Goal: Task Accomplishment & Management: Manage account settings

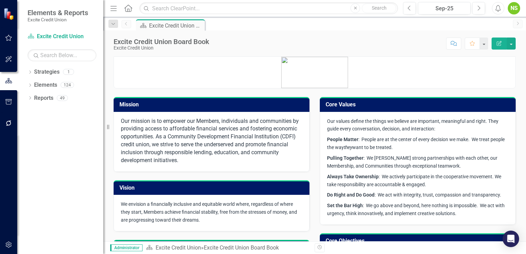
click at [515, 10] on div "NS" at bounding box center [514, 8] width 12 height 12
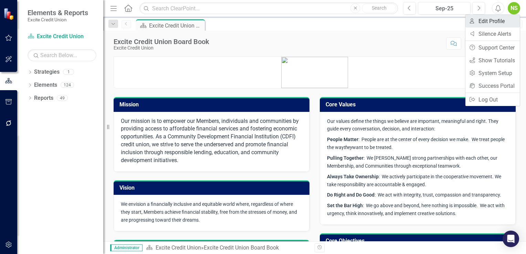
click at [496, 22] on link "User Edit Profile" at bounding box center [492, 21] width 54 height 13
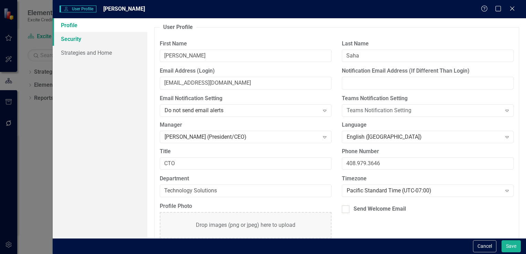
click at [74, 42] on link "Security" at bounding box center [100, 39] width 95 height 14
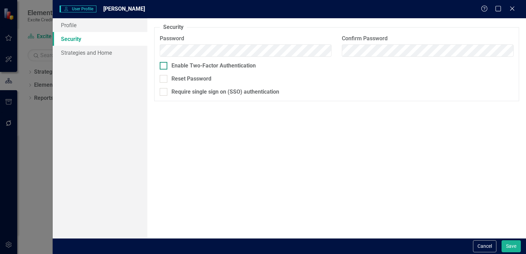
click at [241, 64] on div "Enable Two-Factor Authentication" at bounding box center [213, 66] width 84 height 8
click at [164, 64] on input "Enable Two-Factor Authentication" at bounding box center [162, 64] width 4 height 4
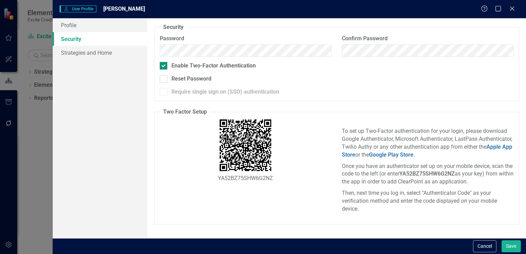
click at [241, 64] on div "Enable Two-Factor Authentication" at bounding box center [213, 66] width 84 height 8
click at [164, 64] on input "Enable Two-Factor Authentication" at bounding box center [162, 64] width 4 height 4
checkbox input "false"
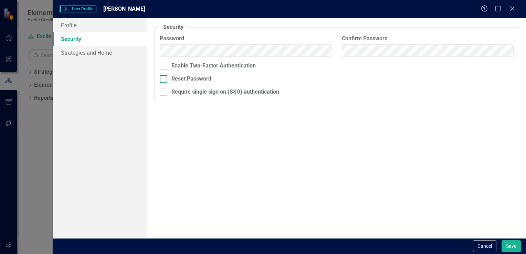
click at [166, 81] on div at bounding box center [164, 79] width 8 height 8
click at [164, 79] on input "Reset Password" at bounding box center [162, 77] width 4 height 4
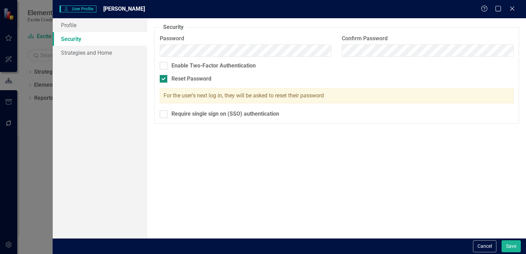
click at [166, 81] on div at bounding box center [164, 79] width 8 height 8
click at [164, 79] on input "Reset Password" at bounding box center [162, 77] width 4 height 4
checkbox input "false"
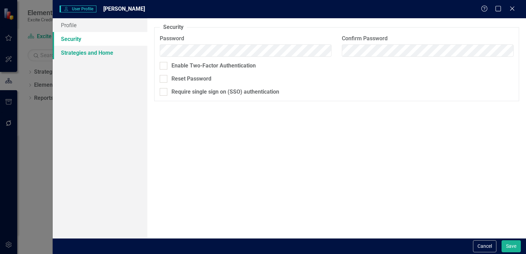
click at [78, 52] on link "Strategies and Home" at bounding box center [100, 53] width 95 height 14
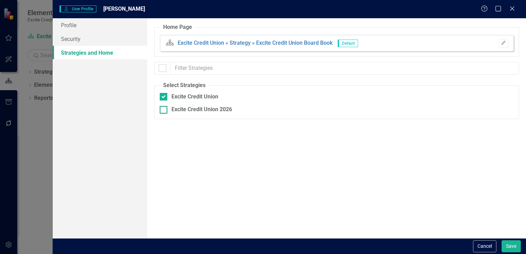
click at [162, 110] on input "Excite Credit Union 2026" at bounding box center [162, 108] width 4 height 4
checkbox input "true"
click at [515, 12] on div "Close" at bounding box center [512, 8] width 9 height 9
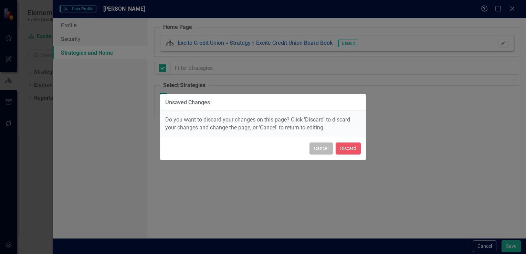
click at [320, 148] on button "Cancel" at bounding box center [320, 148] width 23 height 12
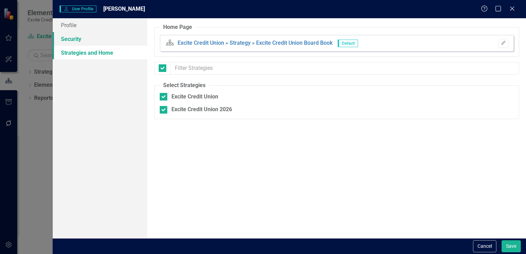
click at [73, 36] on link "Security" at bounding box center [100, 39] width 95 height 14
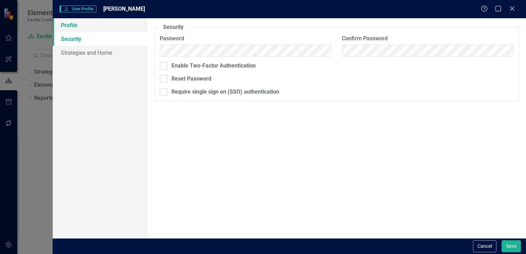
click at [77, 27] on link "Profile" at bounding box center [100, 25] width 95 height 14
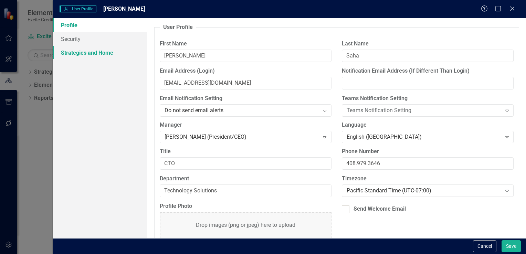
click at [78, 57] on link "Strategies and Home" at bounding box center [100, 53] width 95 height 14
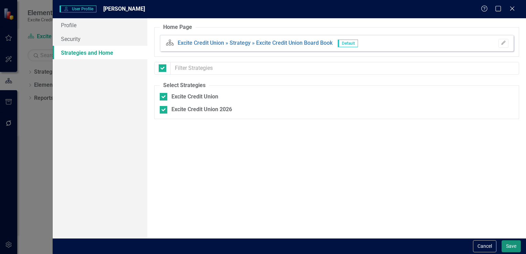
click at [506, 242] on button "Save" at bounding box center [510, 246] width 19 height 12
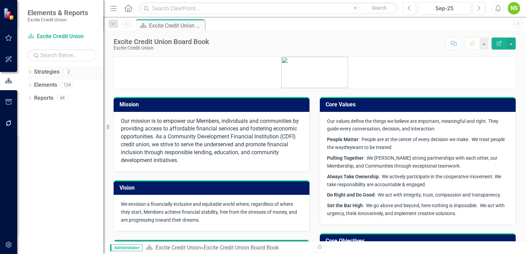
click at [45, 72] on link "Strategies" at bounding box center [46, 72] width 25 height 8
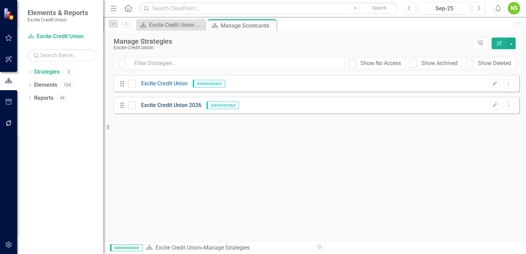
click at [155, 105] on link "Excite Credit Union 2026" at bounding box center [168, 106] width 65 height 8
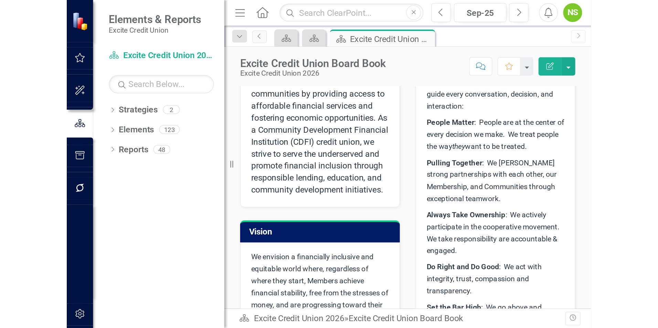
scroll to position [2, 0]
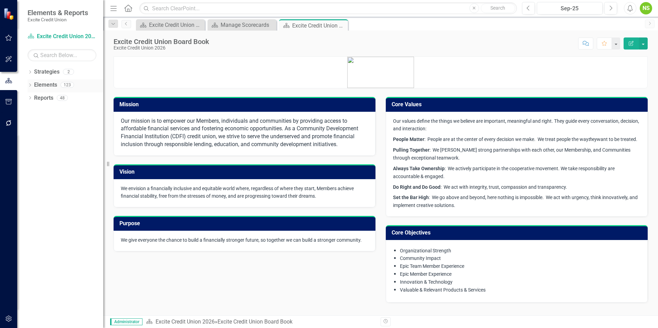
click at [32, 85] on icon "Dropdown" at bounding box center [30, 86] width 5 height 4
click at [34, 98] on icon "Dropdown" at bounding box center [33, 99] width 5 height 4
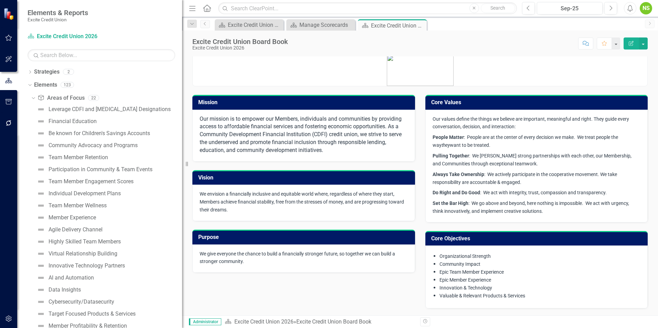
drag, startPoint x: 105, startPoint y: 113, endPoint x: 182, endPoint y: 115, distance: 77.4
click at [182, 115] on div "Resize" at bounding box center [185, 164] width 6 height 328
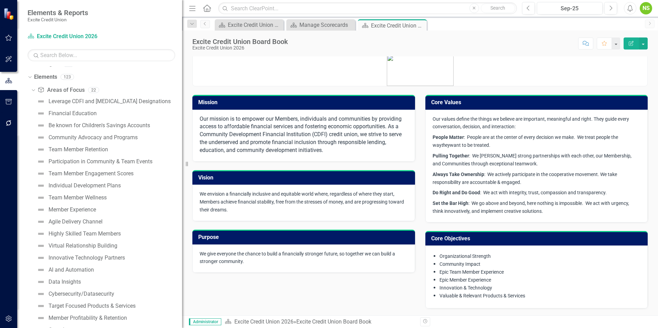
scroll to position [0, 0]
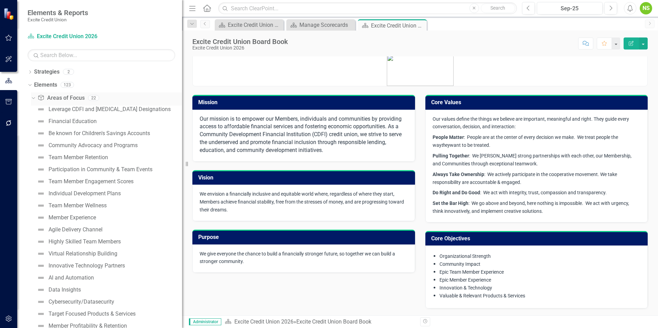
click at [32, 98] on icon "Dropdown" at bounding box center [33, 97] width 4 height 5
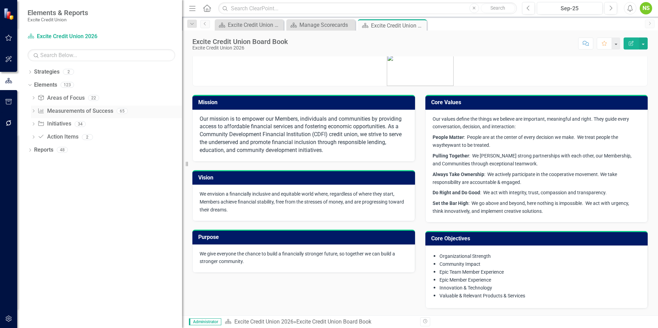
click at [34, 110] on icon at bounding box center [34, 110] width 2 height 3
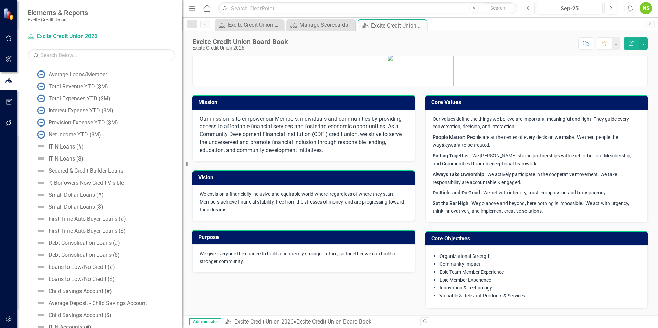
scroll to position [508, 0]
click at [69, 97] on div "Total Expenses YTD ($M)" at bounding box center [80, 97] width 62 height 6
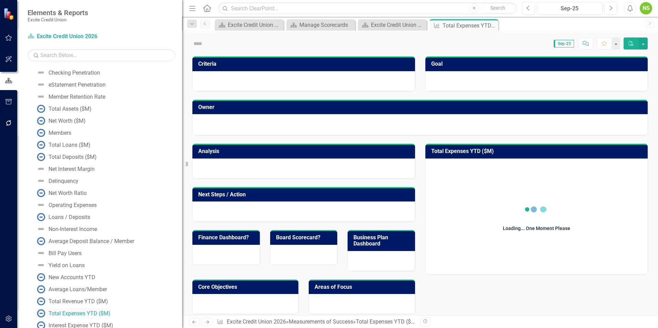
scroll to position [281, 0]
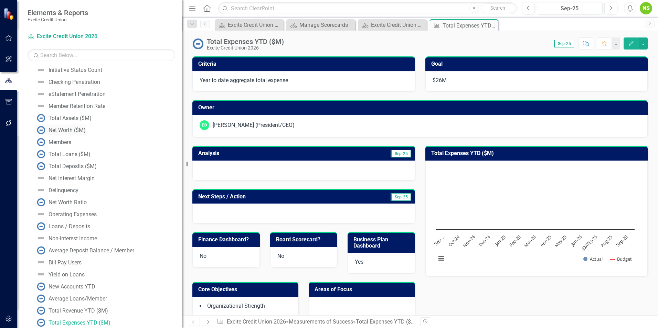
click at [63, 133] on link "Net Worth ($M)" at bounding box center [60, 130] width 51 height 11
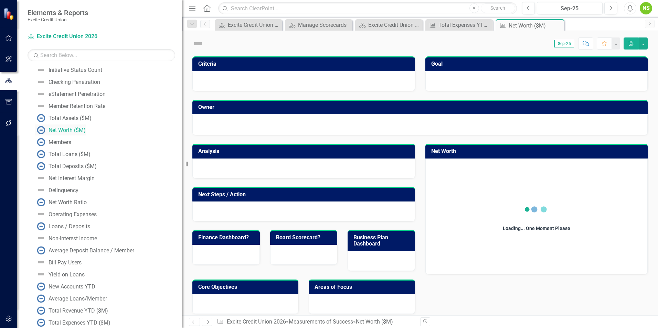
scroll to position [88, 0]
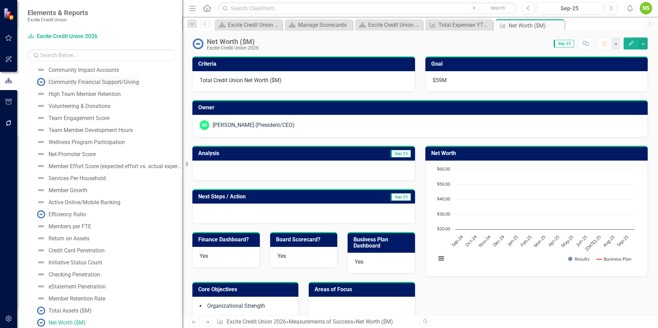
click at [94, 86] on link "Community Financial Support/Giving" at bounding box center [87, 81] width 104 height 11
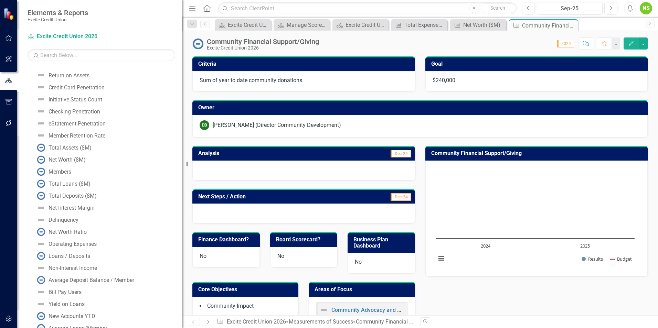
scroll to position [281, 0]
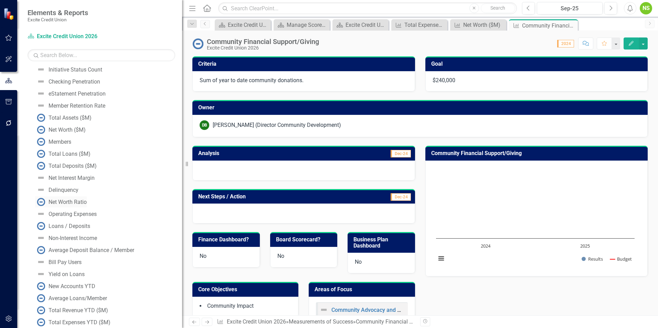
click at [76, 203] on div "Net Worth Ratio" at bounding box center [68, 202] width 38 height 6
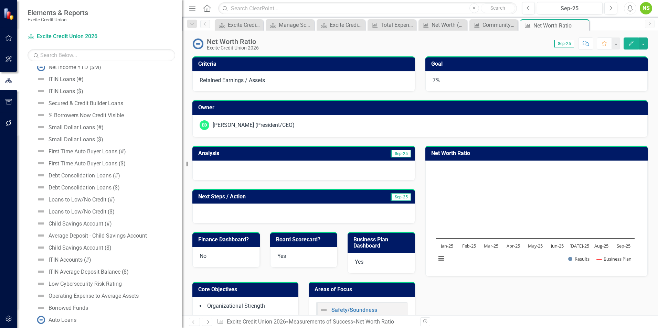
scroll to position [612, 0]
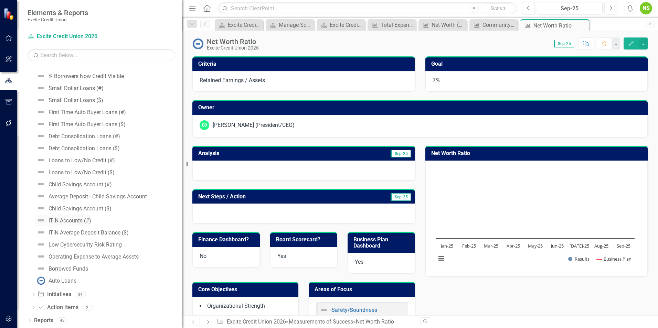
click at [75, 223] on div "ITIN Accounts (#)" at bounding box center [70, 221] width 43 height 6
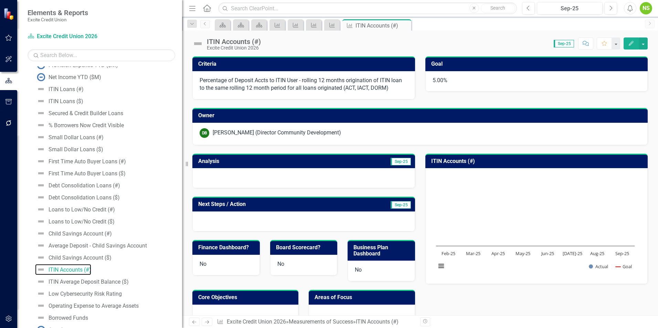
scroll to position [612, 0]
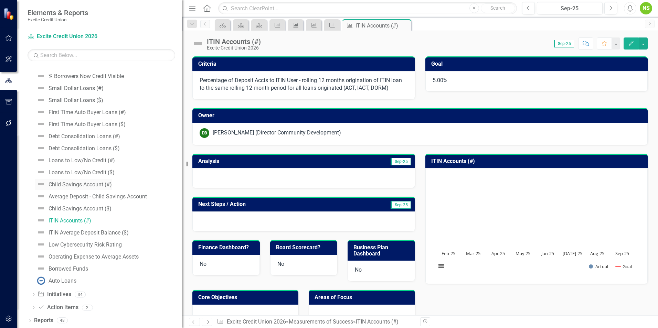
click at [73, 185] on div "Child Savings Account (#)" at bounding box center [80, 185] width 63 height 6
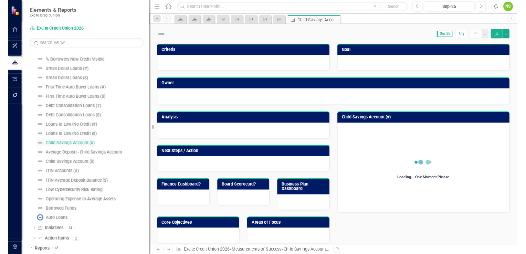
scroll to position [474, 0]
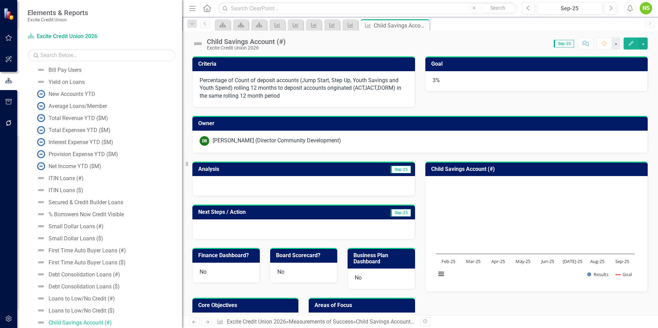
drag, startPoint x: 0, startPoint y: 137, endPoint x: -2, endPoint y: 150, distance: 13.6
click at [0, 150] on html "Elements & Reports Excite Credit Union Strategy Excite Credit Union 2026 Search…" at bounding box center [329, 164] width 658 height 328
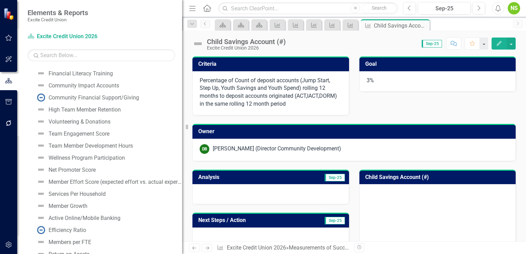
scroll to position [0, 0]
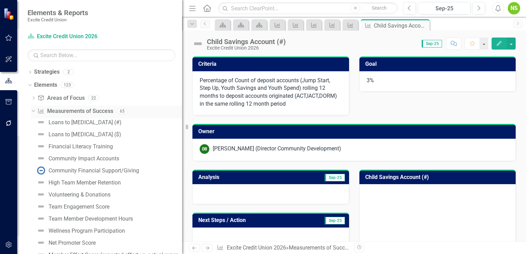
click at [35, 109] on div "Dropdown" at bounding box center [32, 110] width 6 height 5
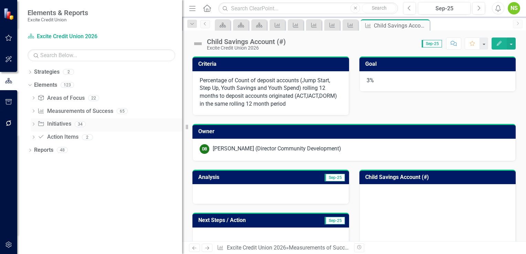
click at [35, 124] on icon "Dropdown" at bounding box center [33, 125] width 5 height 4
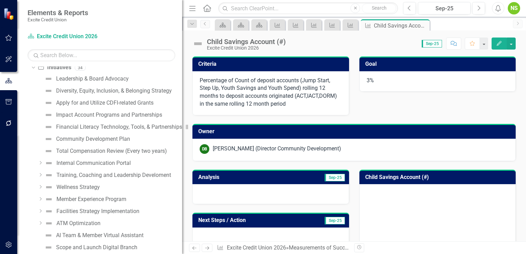
scroll to position [59, 0]
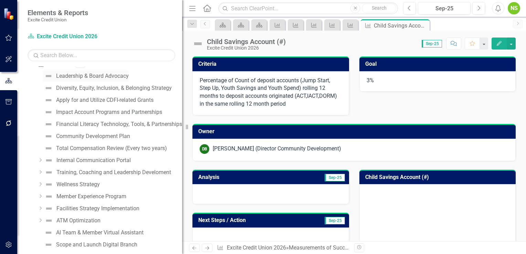
click at [108, 76] on div "Leadership & Board Advocacy" at bounding box center [92, 76] width 73 height 6
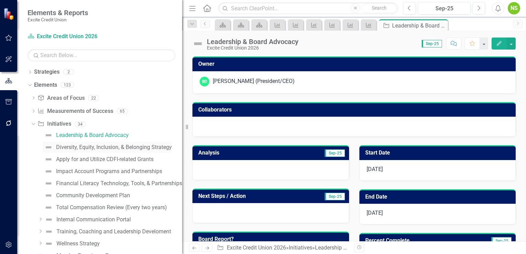
click at [87, 147] on div "Diversity, Equity, Inclusion, & Belonging Strategy" at bounding box center [114, 147] width 116 height 6
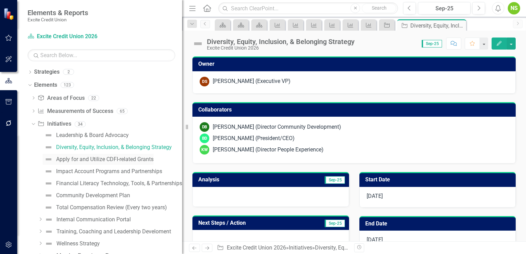
click at [78, 160] on div "Apply for and Utilize CDFI-related Grants" at bounding box center [104, 159] width 97 height 6
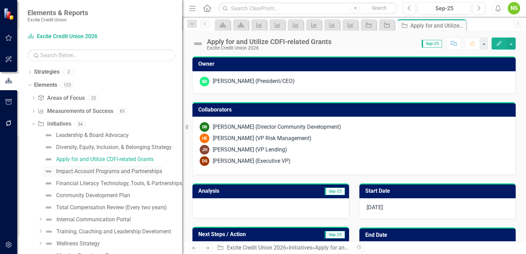
click at [78, 171] on div "Impact Account Programs and Partnerships" at bounding box center [109, 171] width 106 height 6
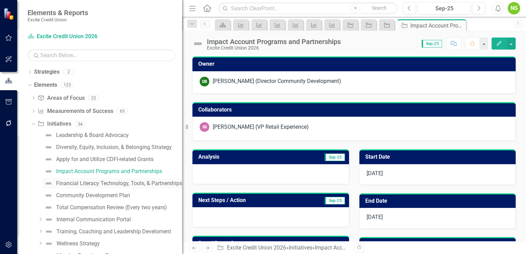
click at [76, 183] on div "Financial Literacy Technology, Tools, & Partnerships" at bounding box center [119, 183] width 126 height 6
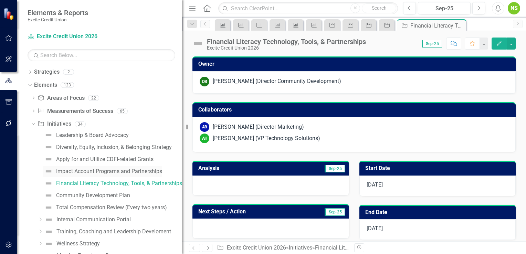
click at [78, 172] on div "Impact Account Programs and Partnerships" at bounding box center [109, 171] width 106 height 6
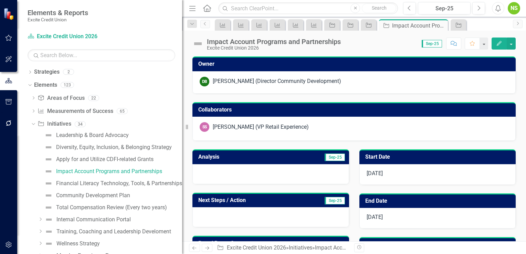
click at [357, 130] on div "SS [PERSON_NAME] (VP Retail Experience)" at bounding box center [354, 127] width 309 height 10
click at [511, 47] on button "button" at bounding box center [510, 44] width 9 height 12
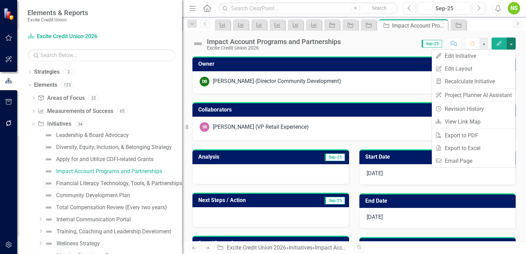
click at [119, 185] on div "Financial Literacy Technology, Tools, & Partnerships" at bounding box center [119, 183] width 126 height 6
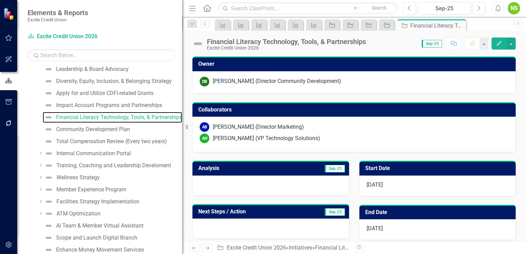
scroll to position [77, 0]
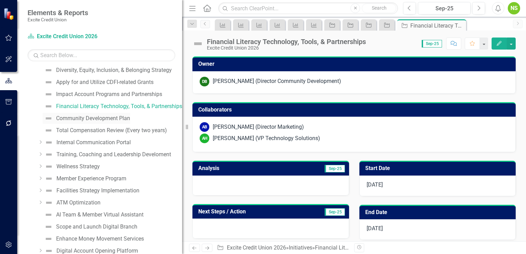
click at [106, 117] on div "Community Development Plan" at bounding box center [93, 118] width 74 height 6
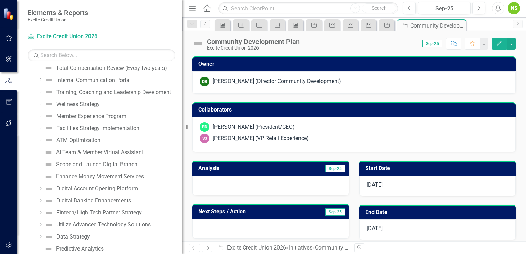
scroll to position [140, 0]
click at [72, 82] on div "Internal Communication Portal" at bounding box center [93, 79] width 74 height 6
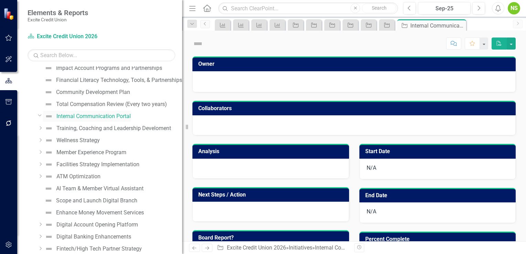
scroll to position [7, 0]
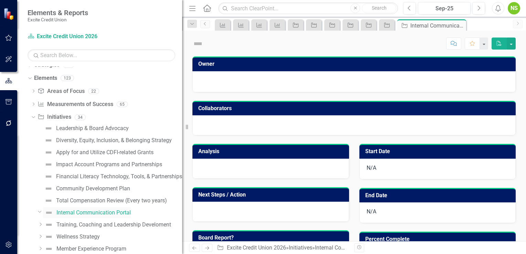
checkbox input "true"
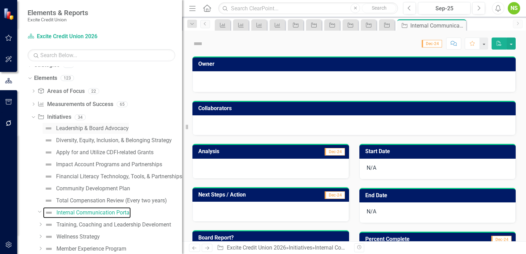
scroll to position [0, 0]
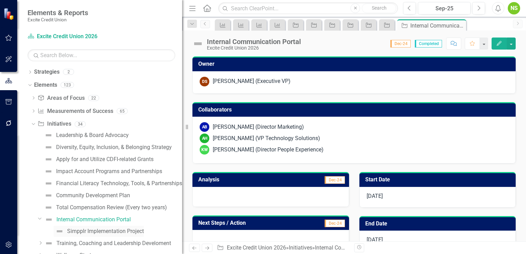
click at [108, 231] on div "Simpplr Implementation Project" at bounding box center [105, 231] width 77 height 6
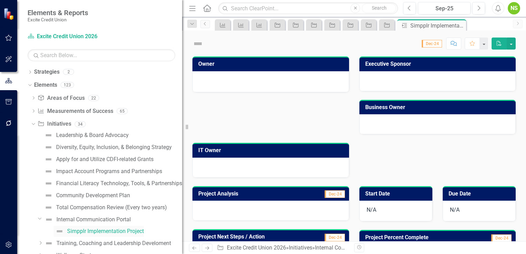
checkbox input "true"
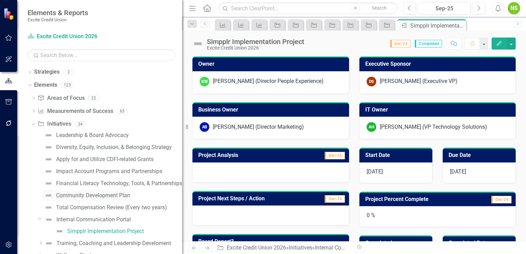
click at [95, 196] on div "Community Development Plan" at bounding box center [93, 195] width 74 height 6
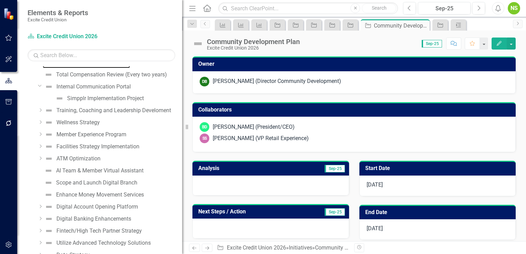
scroll to position [135, 0]
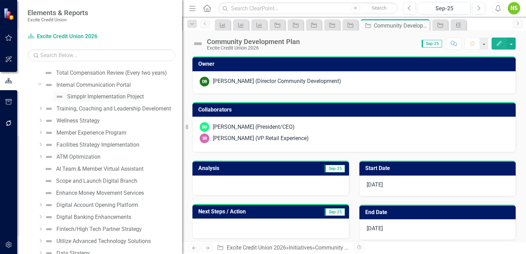
click at [100, 99] on div "Simpplr Implementation Project" at bounding box center [105, 97] width 77 height 6
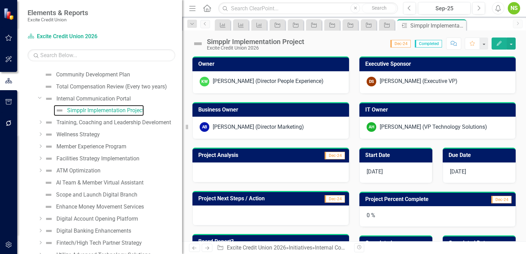
scroll to position [123, 0]
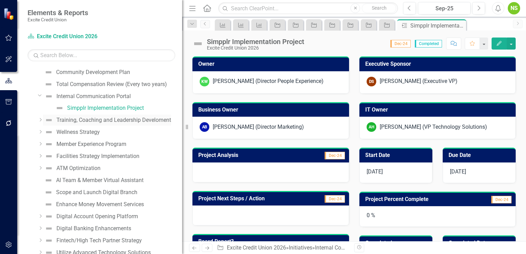
click at [102, 121] on div "Training, Coaching and Leadership Develoment" at bounding box center [113, 120] width 115 height 6
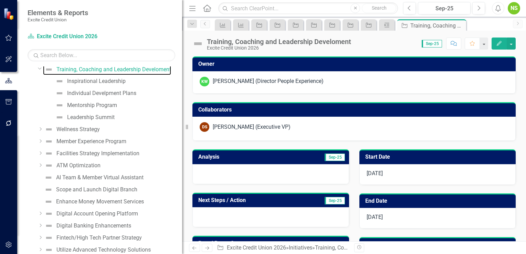
scroll to position [146, 0]
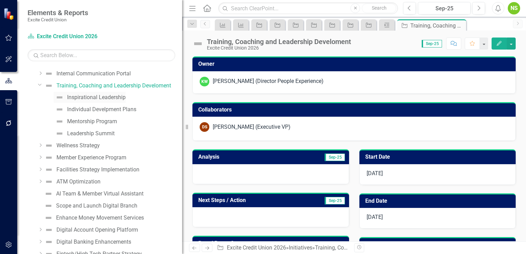
click at [102, 100] on div "Inspirational Leadership" at bounding box center [96, 97] width 58 height 6
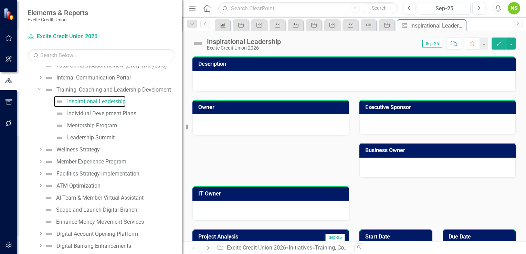
scroll to position [145, 0]
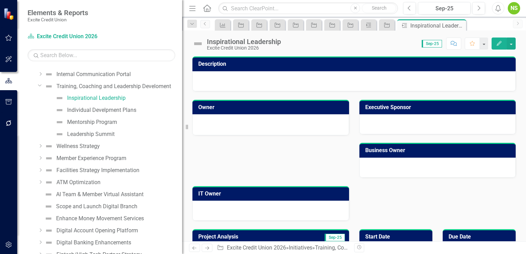
click at [41, 146] on icon "Dropdown" at bounding box center [40, 146] width 5 height 4
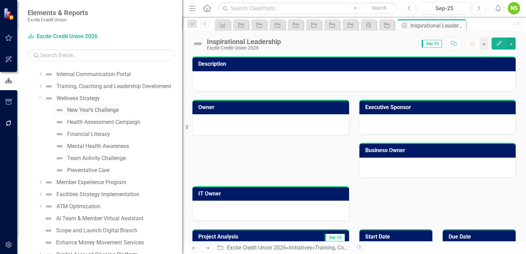
click at [91, 113] on link "New Year’s Challenge" at bounding box center [86, 110] width 65 height 11
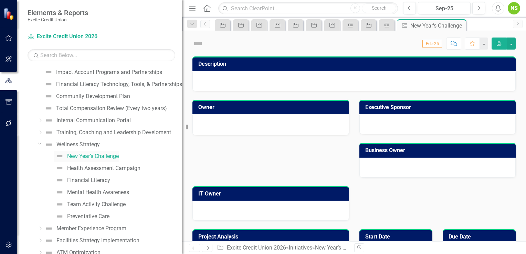
checkbox input "true"
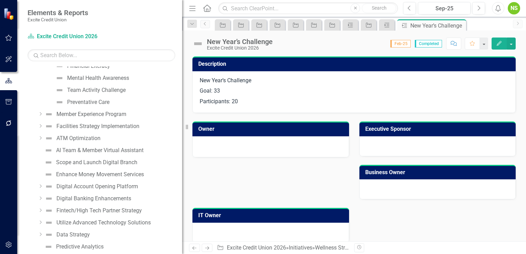
scroll to position [215, 0]
click at [92, 78] on div "Mental Health Awareness" at bounding box center [98, 77] width 62 height 6
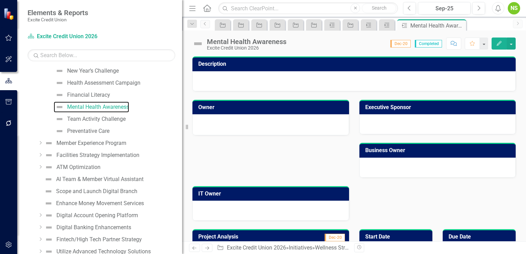
scroll to position [186, 0]
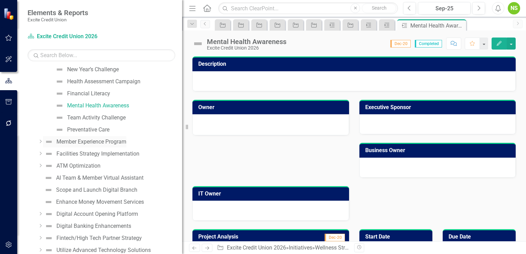
click at [107, 145] on link "Member Experience Program" at bounding box center [84, 141] width 83 height 11
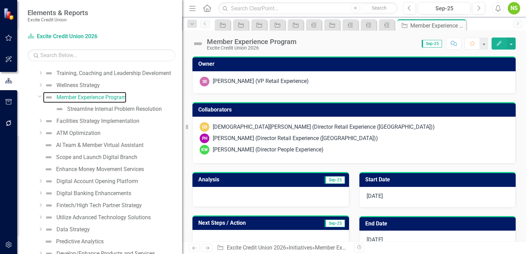
scroll to position [159, 0]
click at [122, 108] on div "Streamline Internal Problem Resolution" at bounding box center [114, 108] width 95 height 6
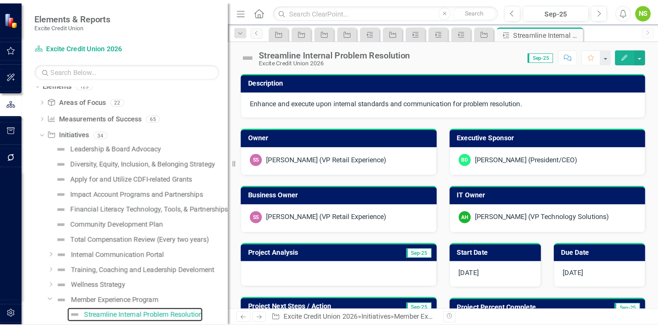
scroll to position [19, 0]
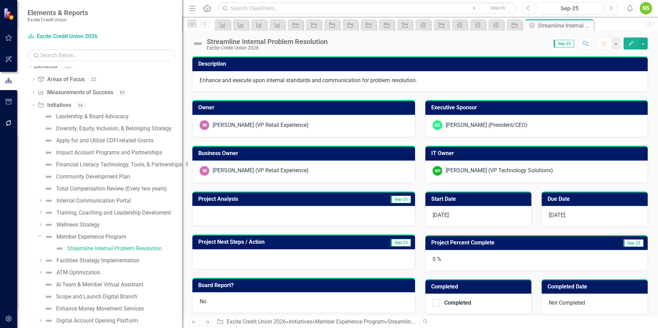
click at [13, 16] on img at bounding box center [9, 14] width 12 height 12
click at [8, 36] on icon "button" at bounding box center [8, 38] width 7 height 6
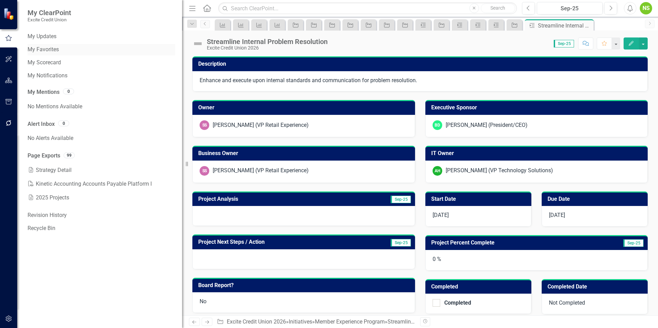
click at [47, 51] on link "My Favorites" at bounding box center [102, 50] width 148 height 8
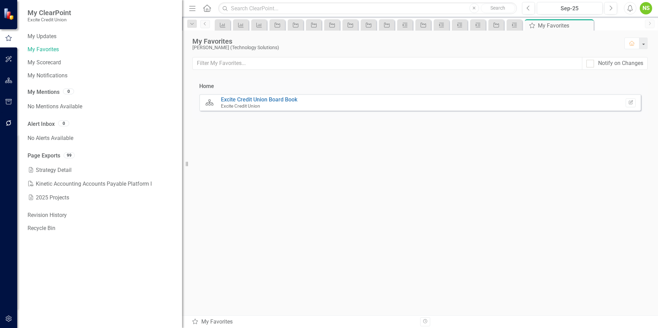
click at [8, 14] on img at bounding box center [9, 14] width 12 height 12
click at [9, 82] on icon "button" at bounding box center [8, 81] width 7 height 6
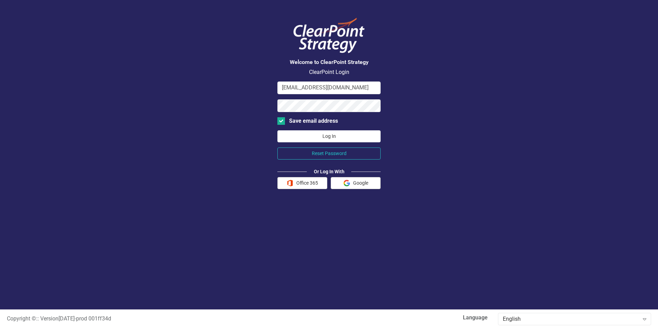
click at [328, 141] on button "Log In" at bounding box center [328, 136] width 103 height 12
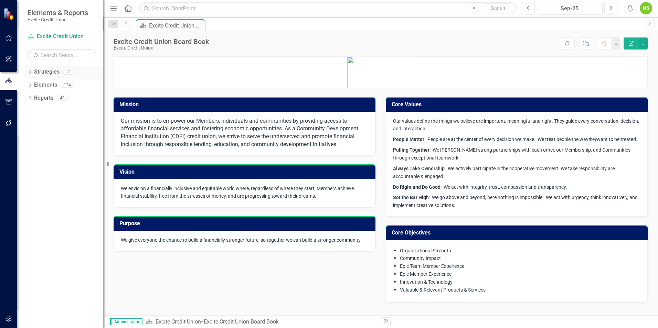
click at [47, 71] on link "Strategies" at bounding box center [46, 72] width 25 height 8
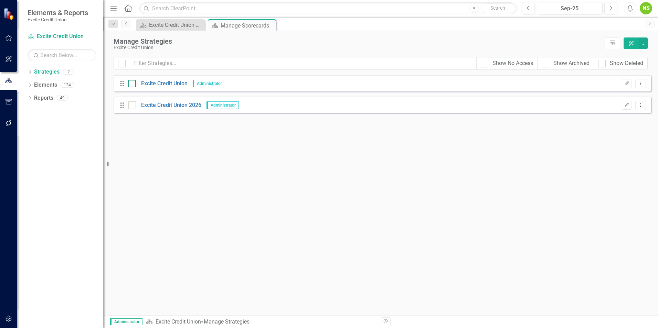
click at [131, 85] on div at bounding box center [132, 84] width 8 height 8
click at [131, 84] on input "checkbox" at bounding box center [130, 82] width 4 height 4
checkbox input "true"
click at [525, 86] on button "Dropdown Menu" at bounding box center [640, 83] width 11 height 9
click at [525, 79] on div "Drag Excite Credit Union Administrator Edit Dropdown Menu" at bounding box center [382, 83] width 537 height 17
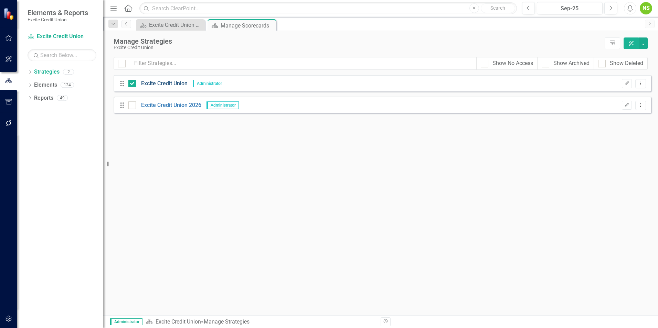
click at [175, 82] on link "Excite Credit Union" at bounding box center [162, 84] width 52 height 8
